Goal: Find contact information: Find contact information

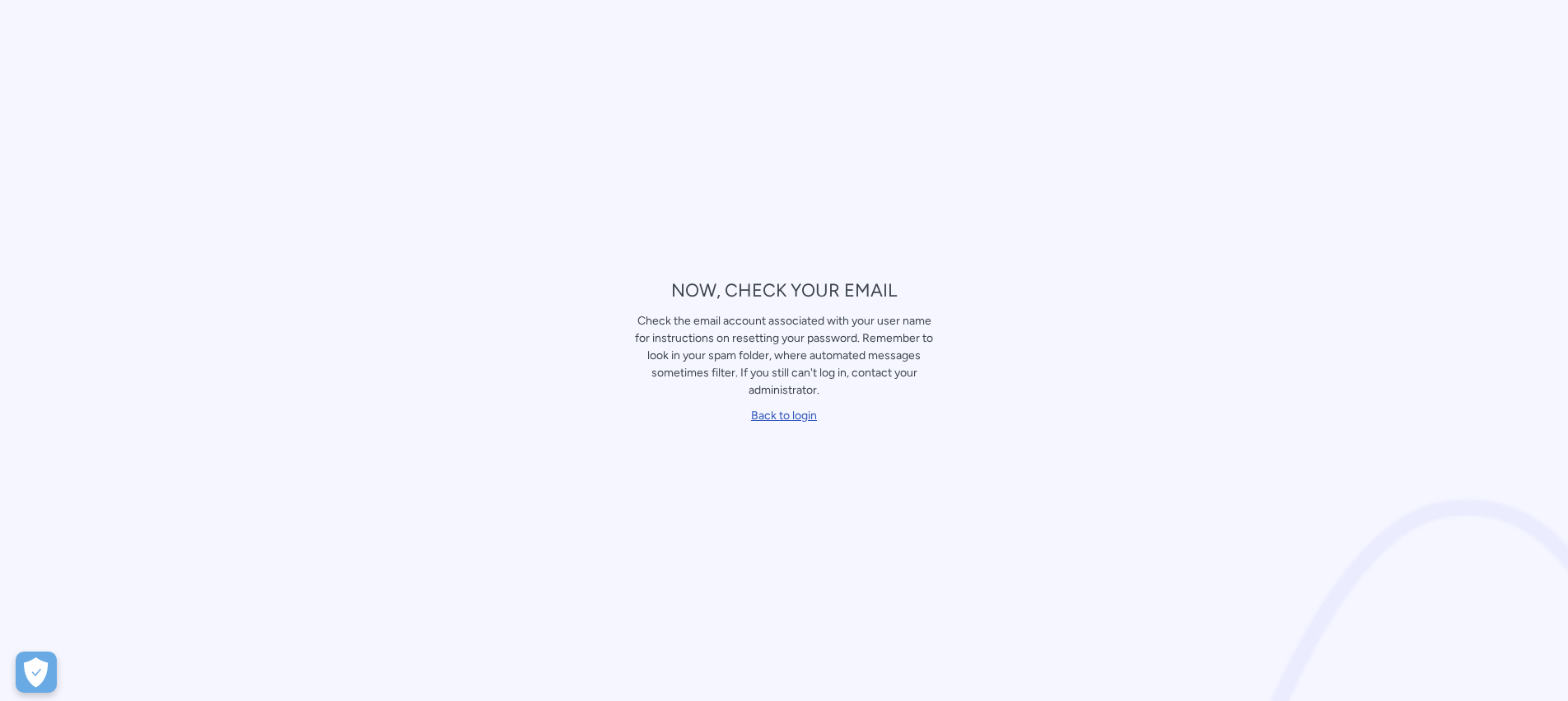
click at [789, 410] on link "Back to login" at bounding box center [784, 415] width 66 height 14
click at [795, 414] on link "Back to login" at bounding box center [784, 415] width 66 height 14
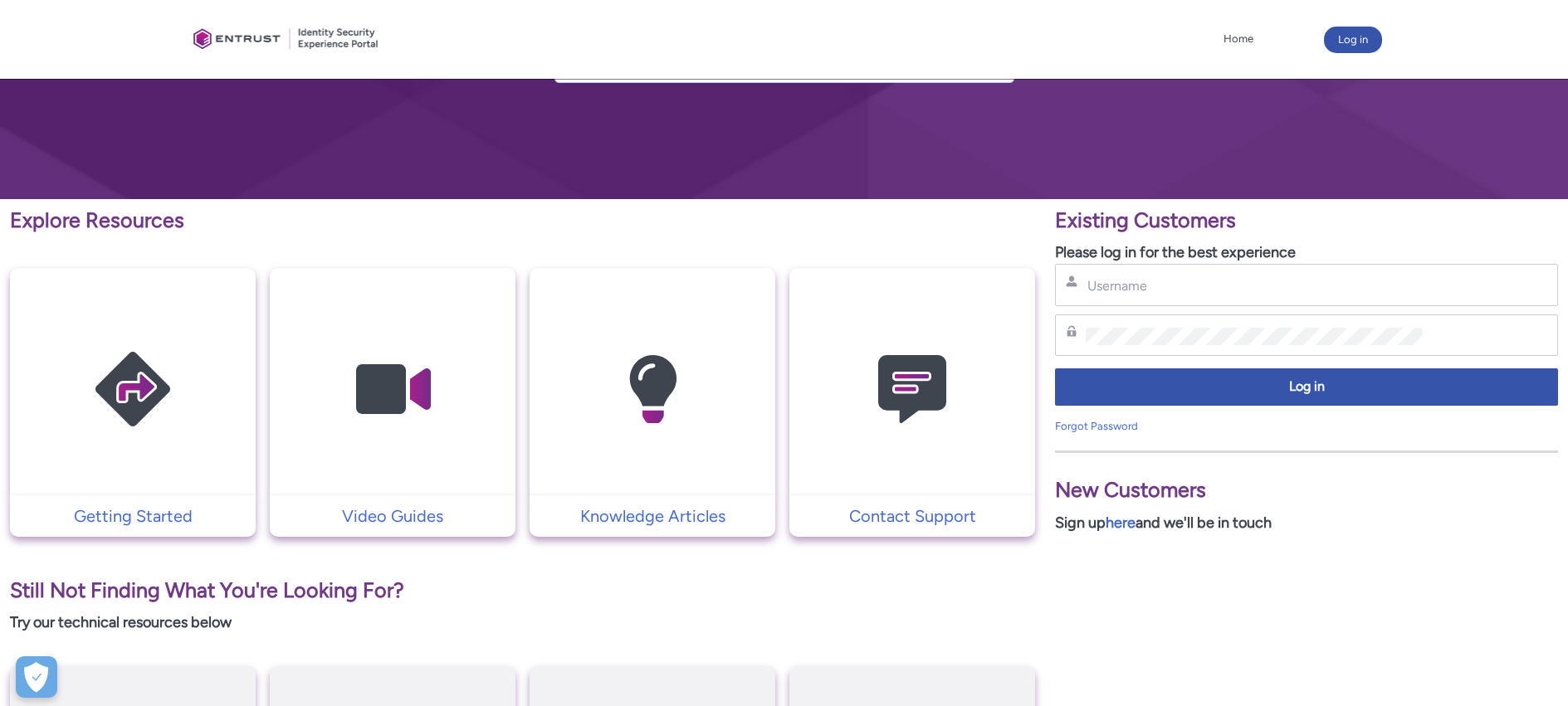
scroll to position [129, 0]
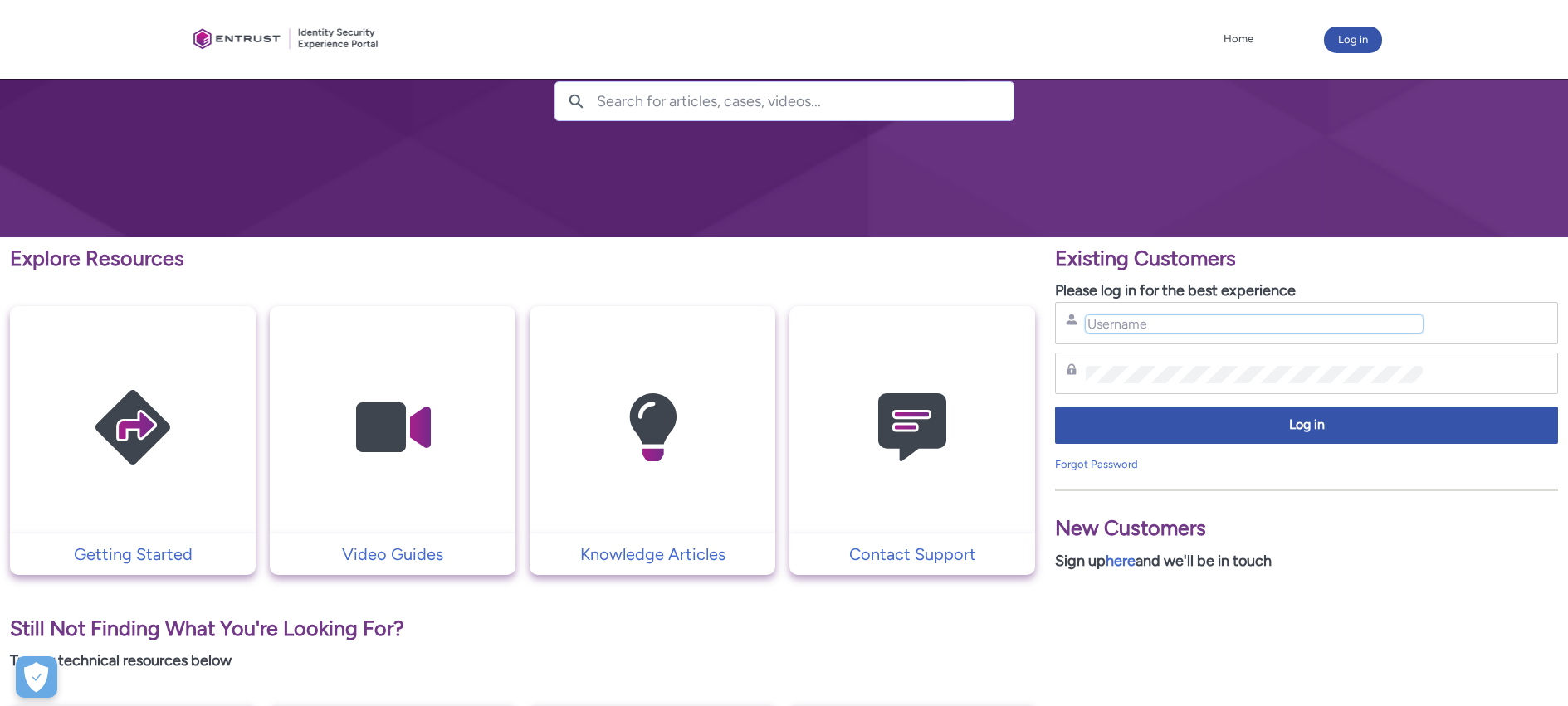
click at [1180, 324] on input "Username" at bounding box center [1253, 324] width 337 height 18
click at [1161, 327] on input "Username" at bounding box center [1253, 324] width 337 height 18
type input "gponcho"
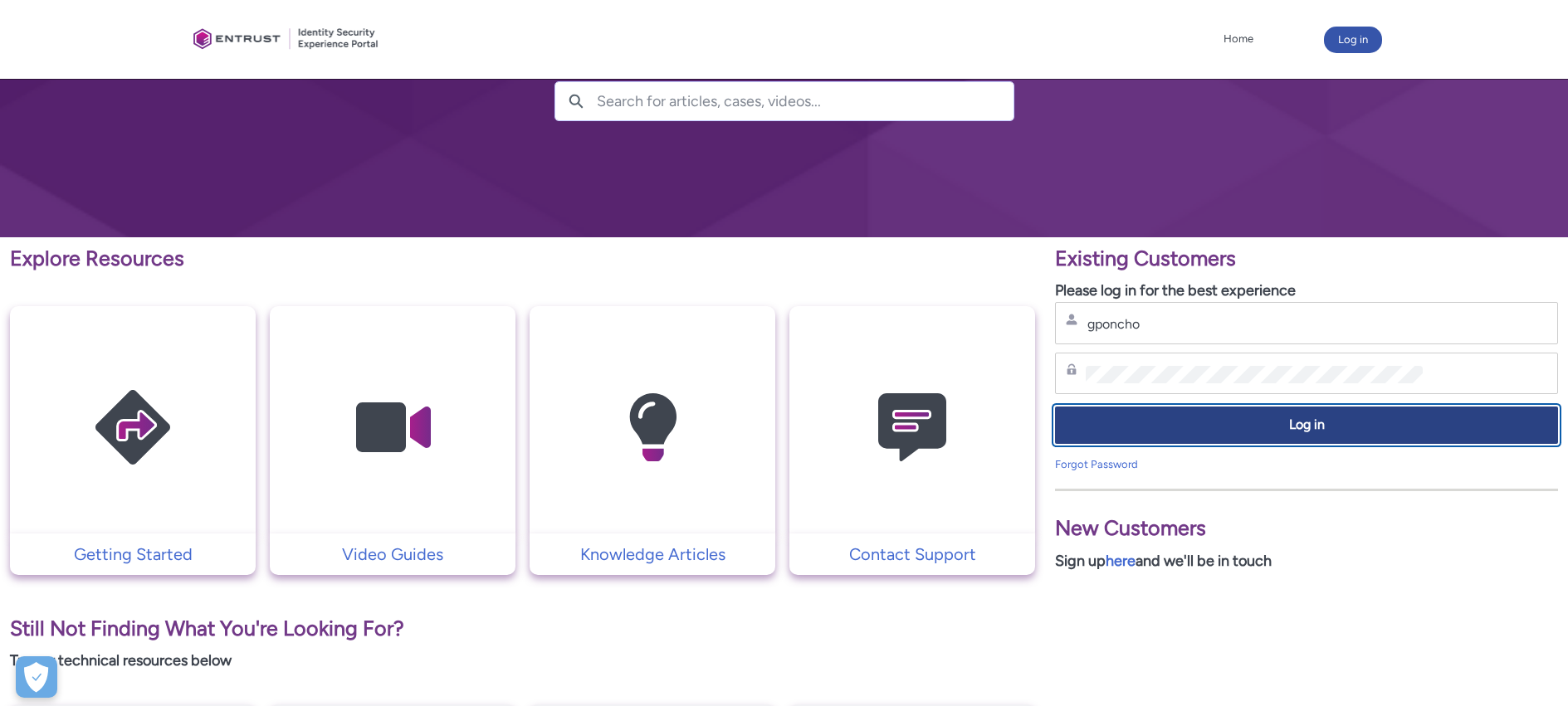
drag, startPoint x: 1237, startPoint y: 418, endPoint x: 1268, endPoint y: 427, distance: 32.3
click at [1238, 418] on span "Log in" at bounding box center [1306, 425] width 481 height 19
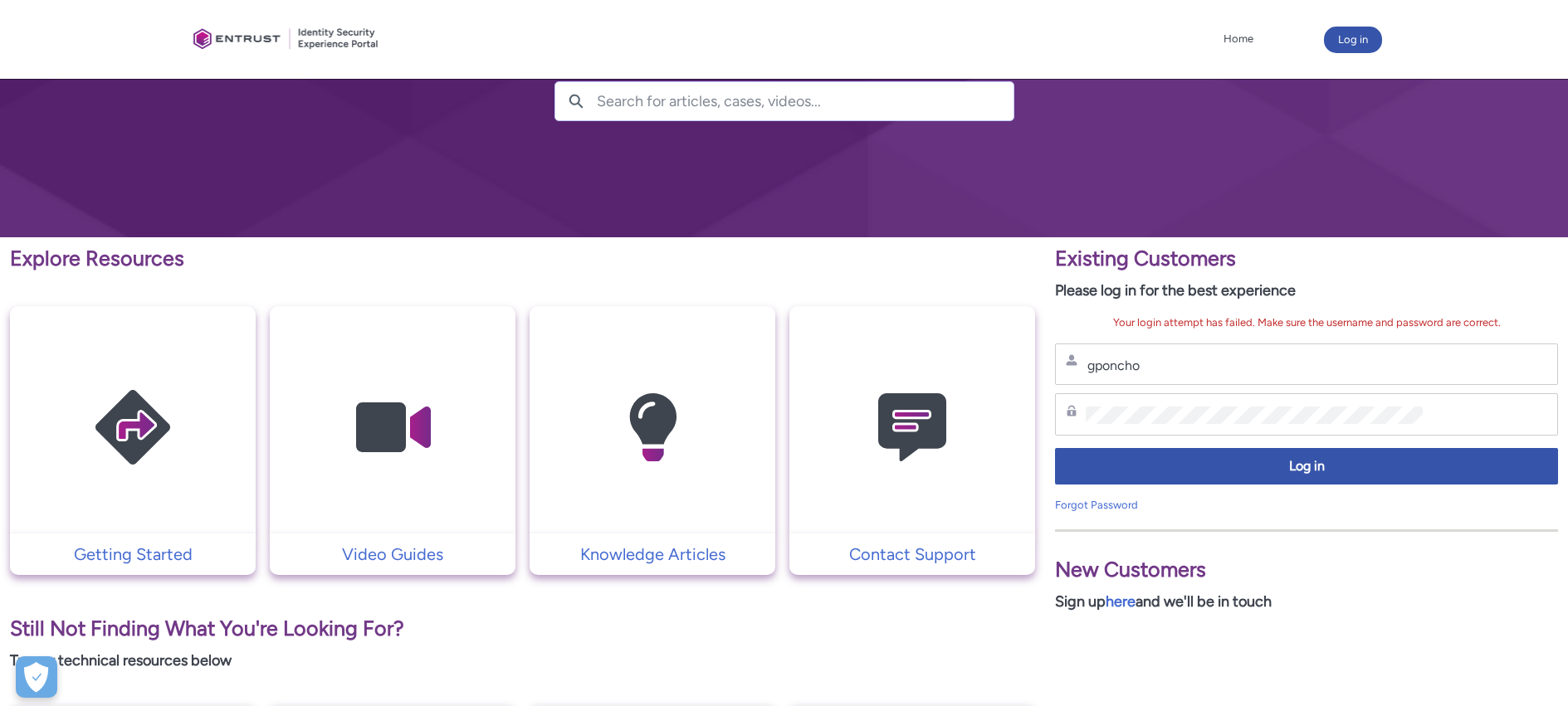
click at [1227, 373] on div "gponcho Username" at bounding box center [1306, 364] width 503 height 42
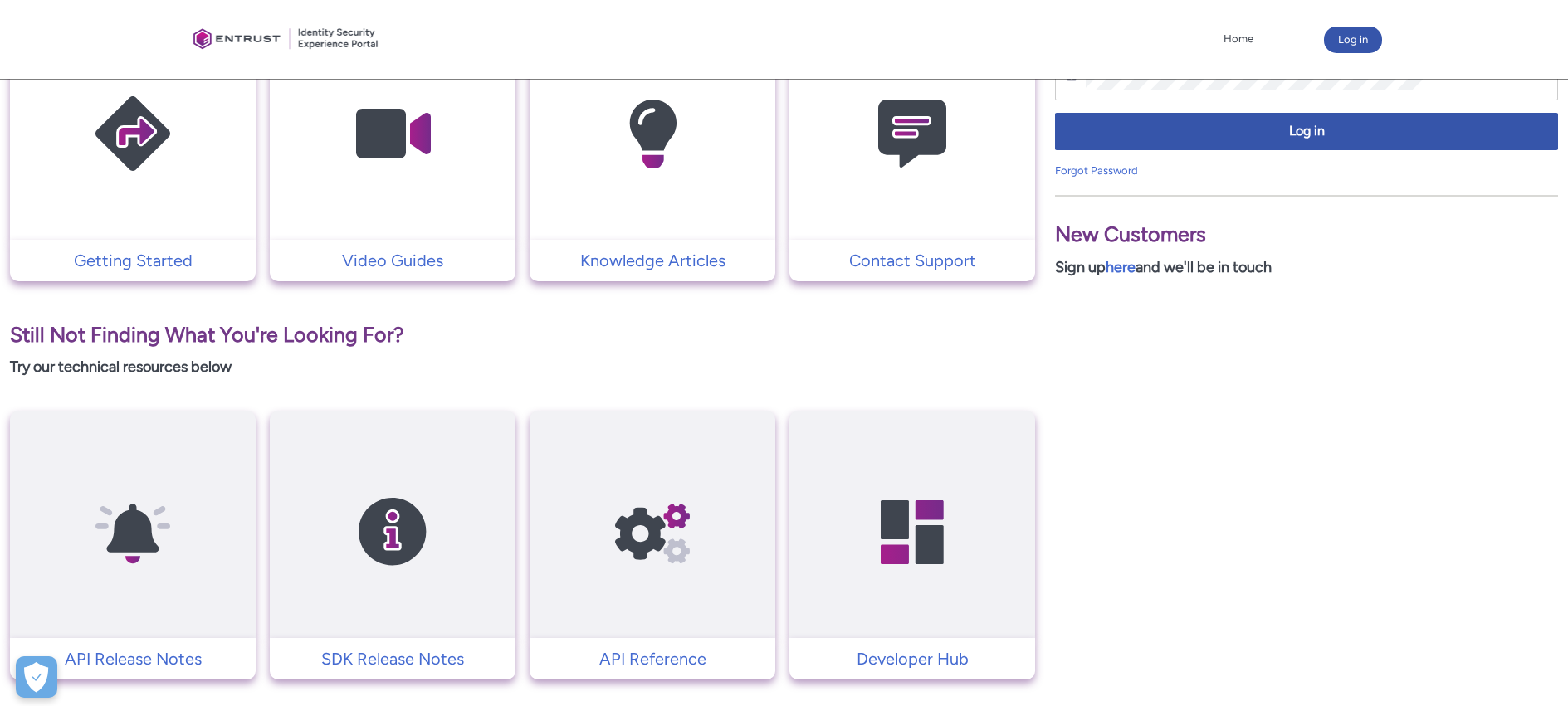
scroll to position [378, 0]
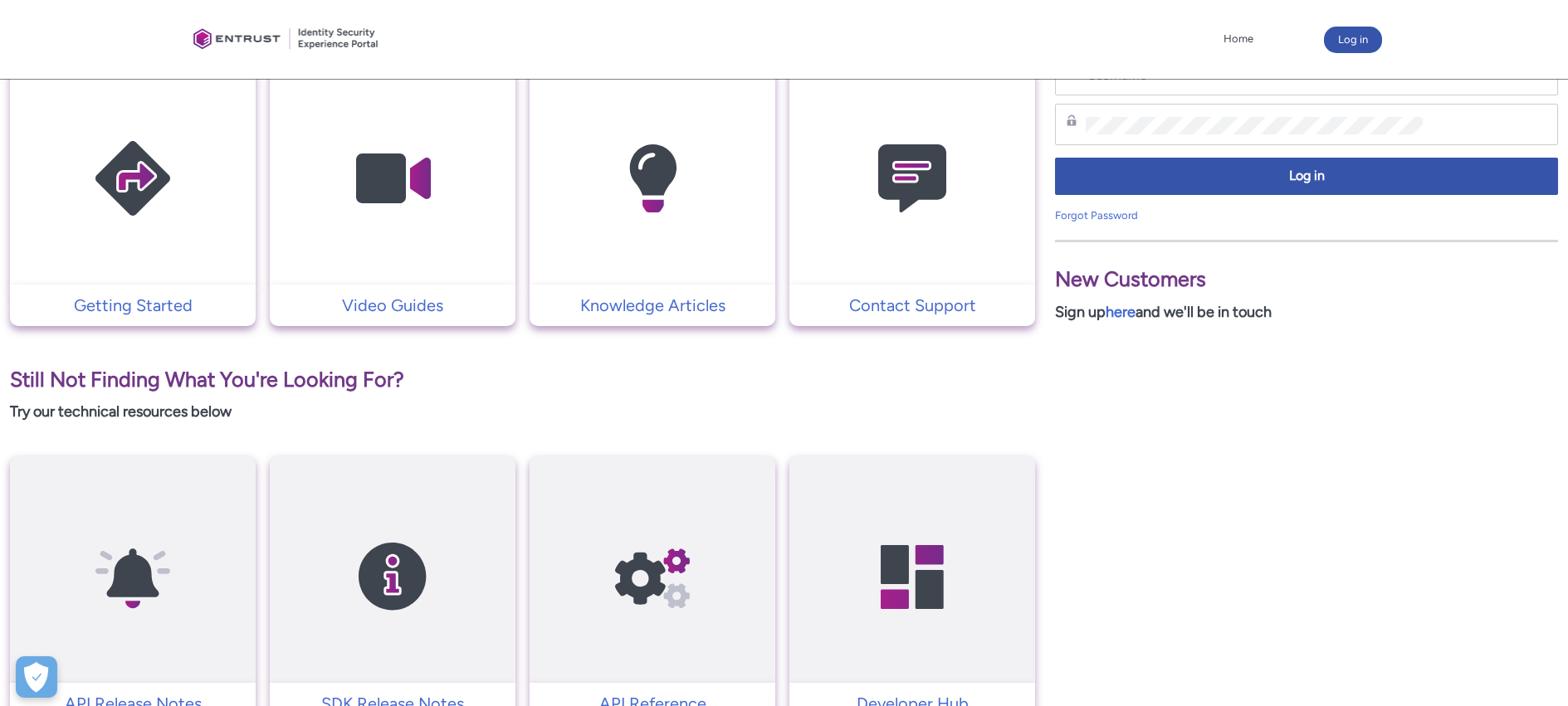
click at [938, 266] on img at bounding box center [911, 178] width 158 height 178
click at [921, 301] on p "Contact Support" at bounding box center [912, 305] width 230 height 25
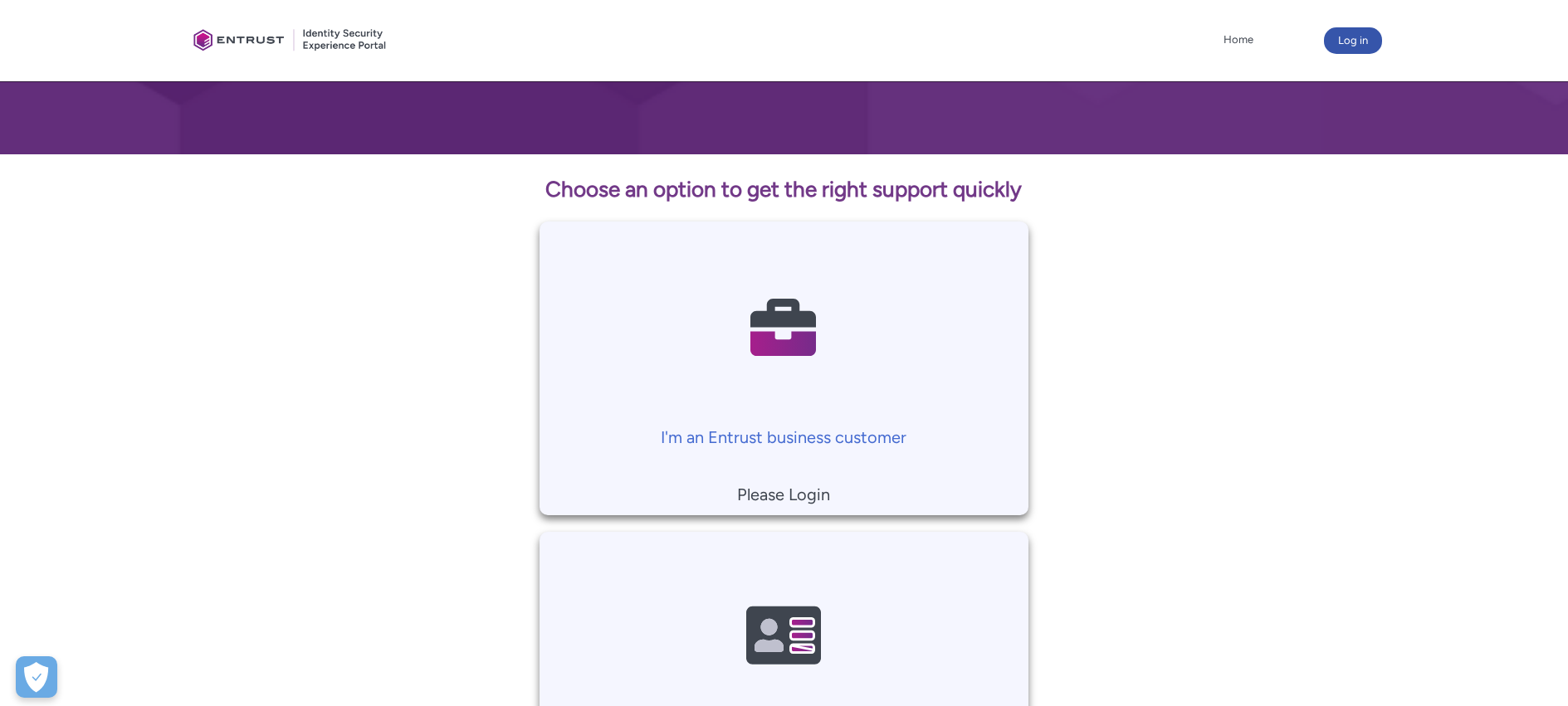
scroll to position [249, 0]
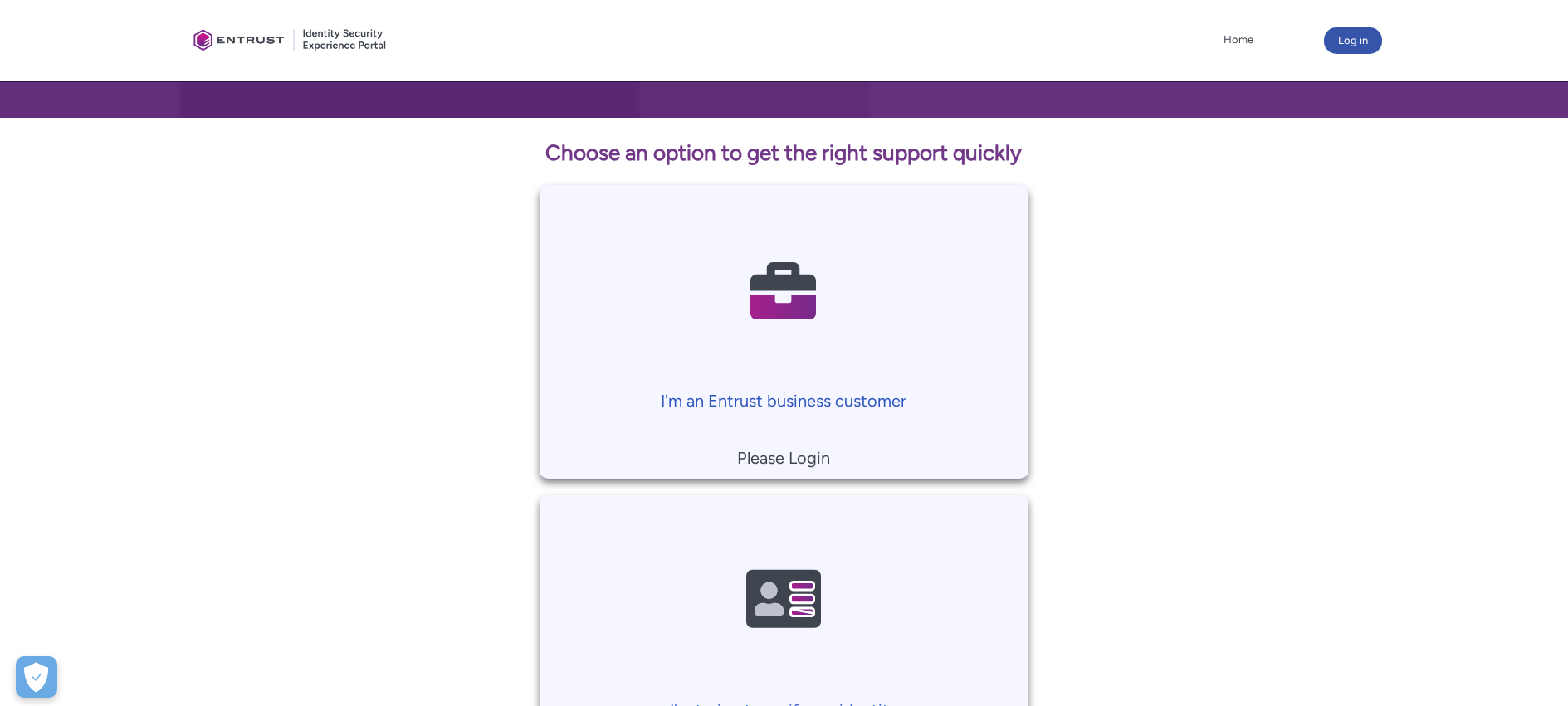
click at [872, 396] on p "I'm an Entrust business customer" at bounding box center [784, 401] width 473 height 25
